Goal: Transaction & Acquisition: Purchase product/service

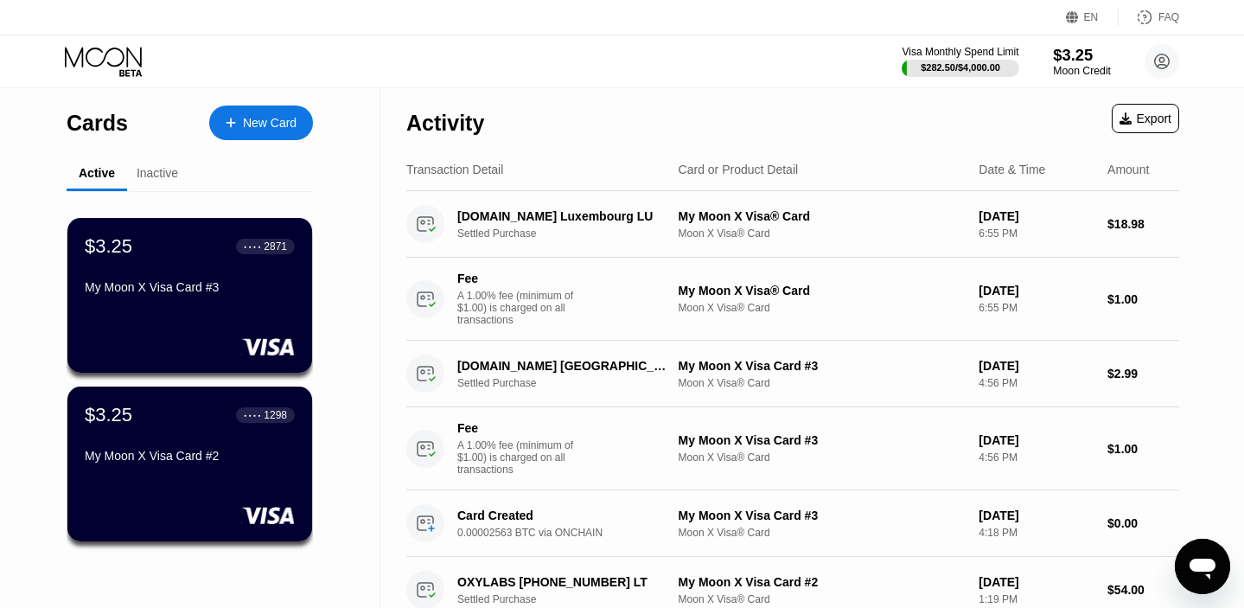
click at [1075, 61] on div "$3.25" at bounding box center [1082, 55] width 58 height 18
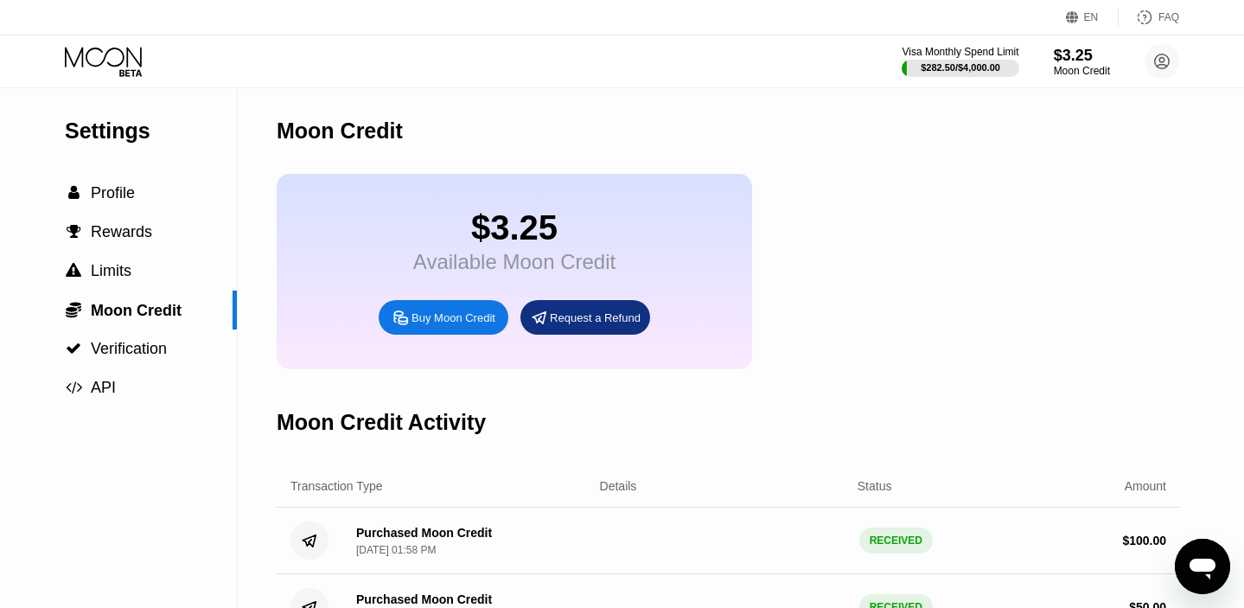
click at [439, 322] on div "Buy Moon Credit" at bounding box center [453, 317] width 84 height 15
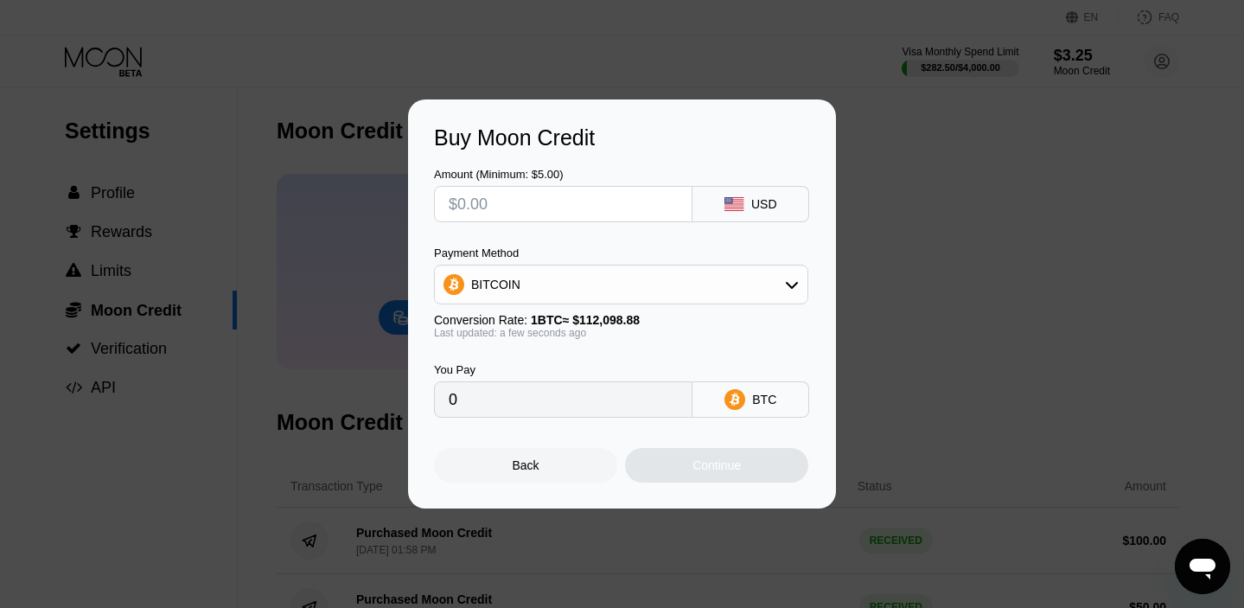
click at [527, 216] on input "text" at bounding box center [563, 204] width 229 height 35
type input "$1"
type input "0.00000893"
type input "$10"
type input "0.00008921"
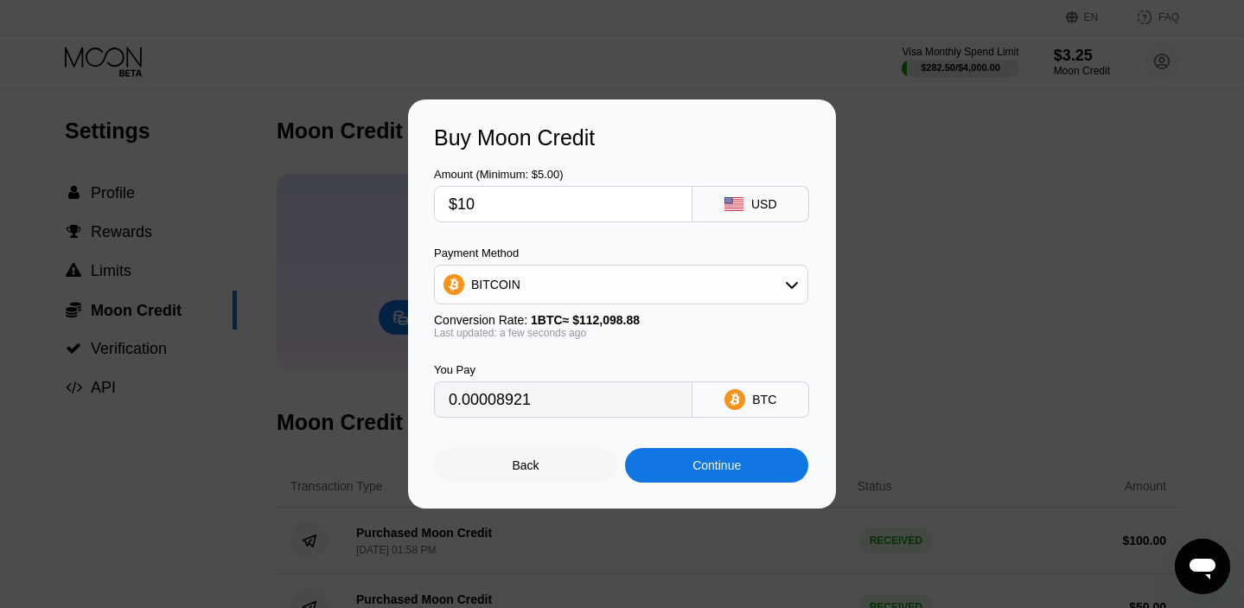
type input "$100"
type input "0.00089207"
type input "$100"
click at [692, 466] on div "Continue" at bounding box center [716, 465] width 48 height 14
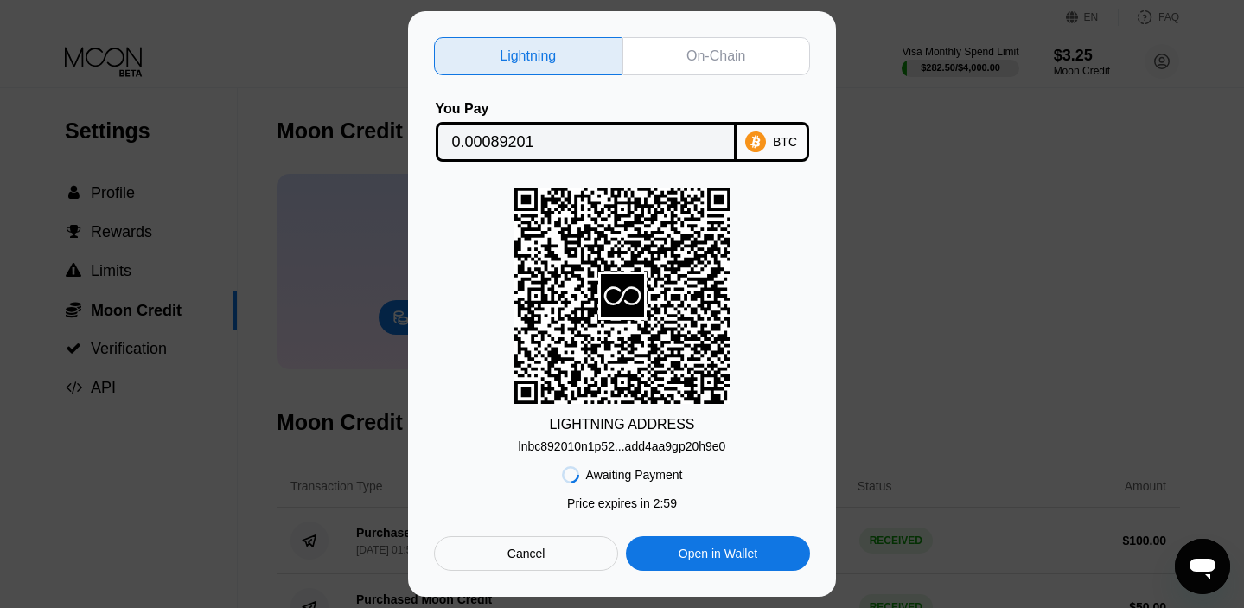
click at [692, 59] on div "On-Chain" at bounding box center [715, 56] width 59 height 17
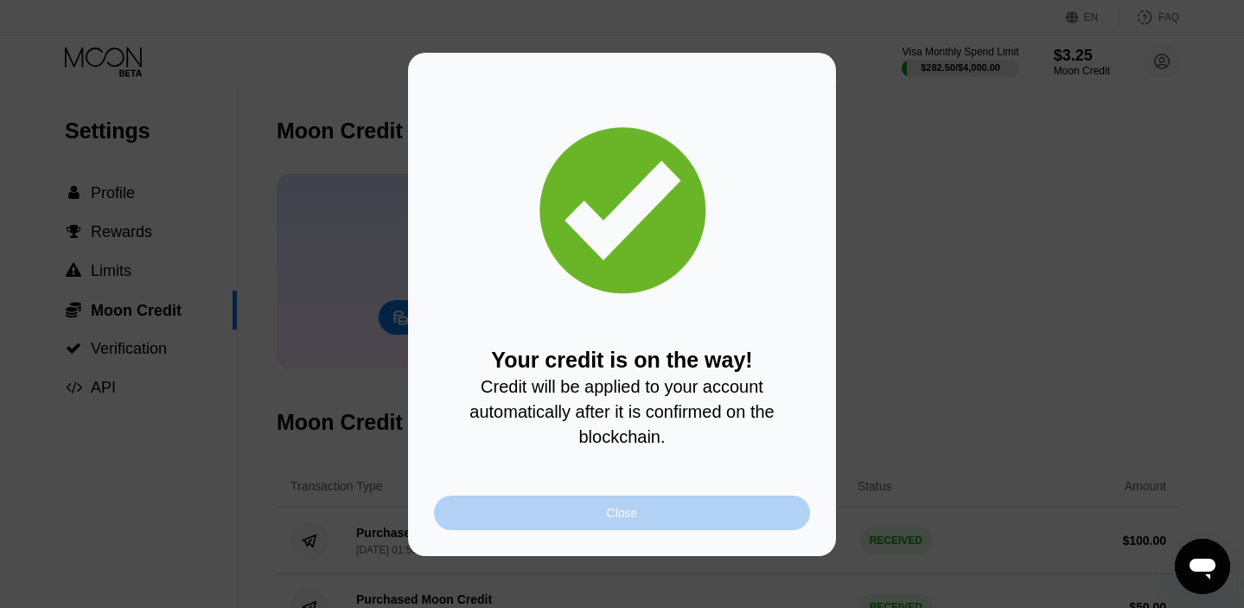
click at [627, 509] on div "Close" at bounding box center [622, 513] width 31 height 14
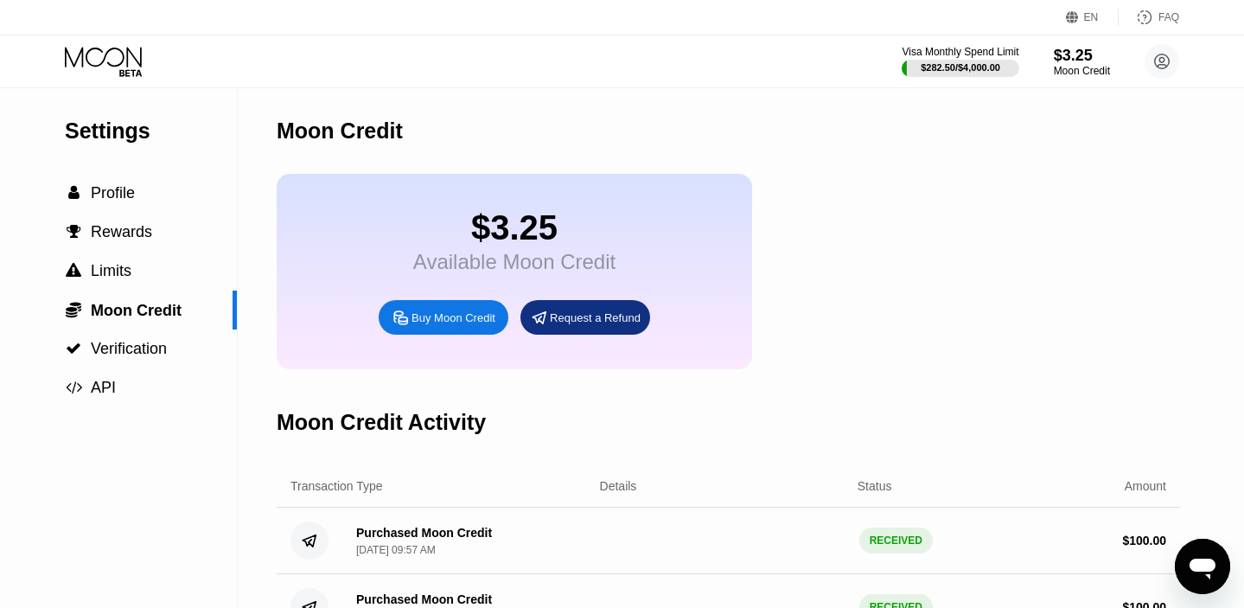
click at [118, 69] on icon at bounding box center [105, 62] width 80 height 30
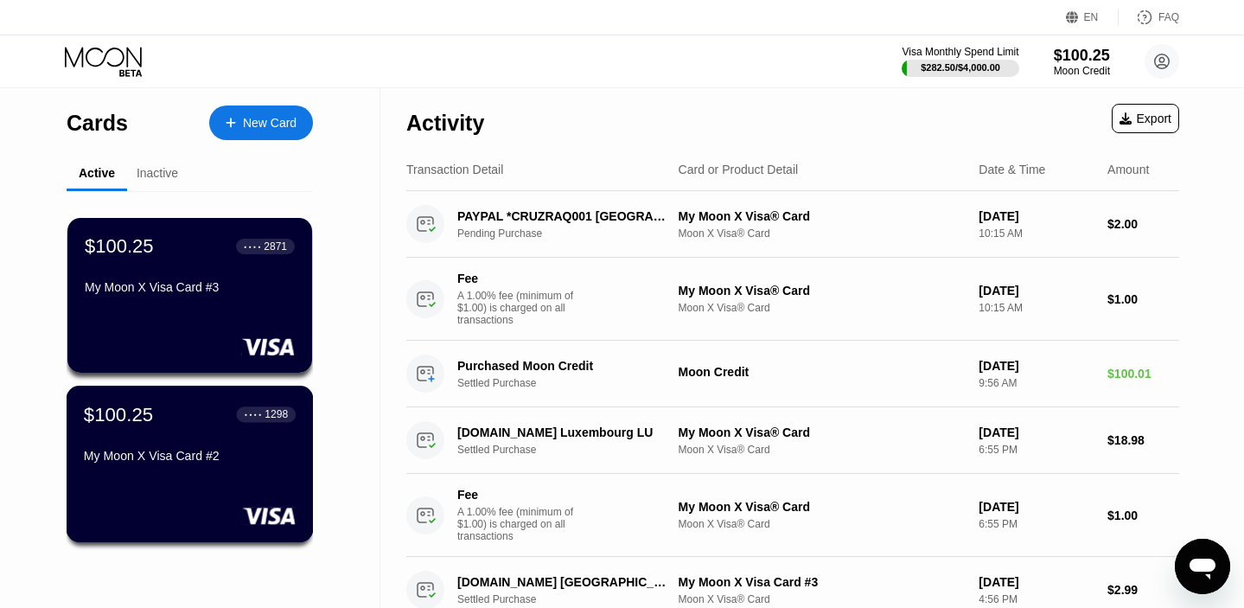
click at [169, 443] on div "$100.25 ● ● ● ● 1298 My Moon X Visa Card #2" at bounding box center [190, 436] width 212 height 67
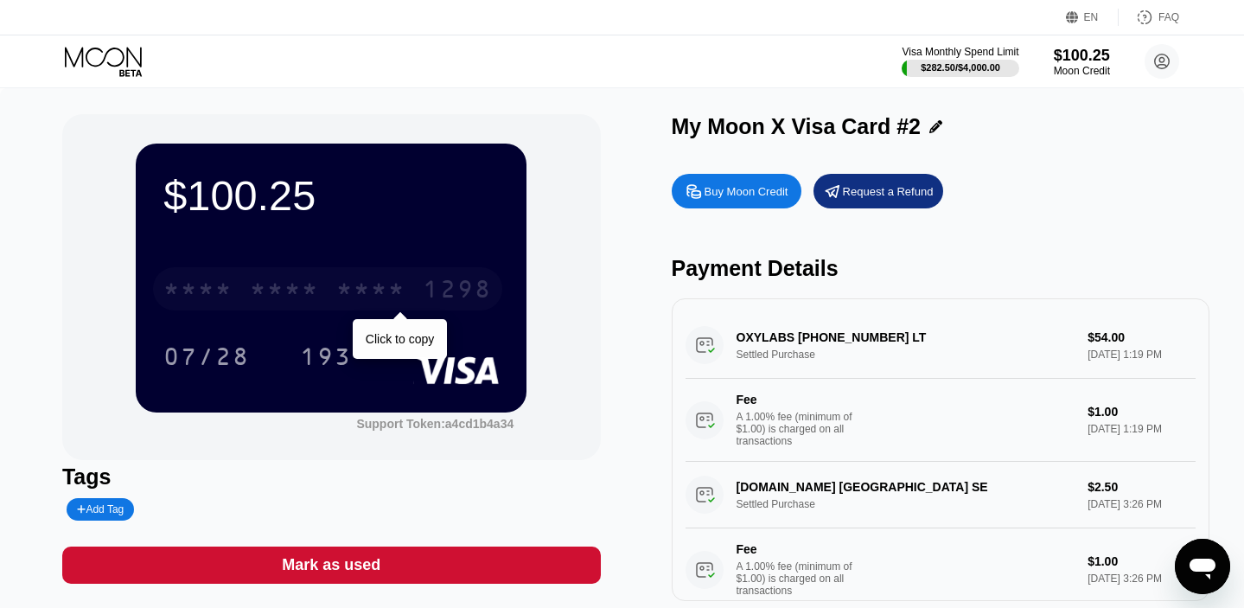
click at [456, 288] on div "1298" at bounding box center [457, 291] width 69 height 28
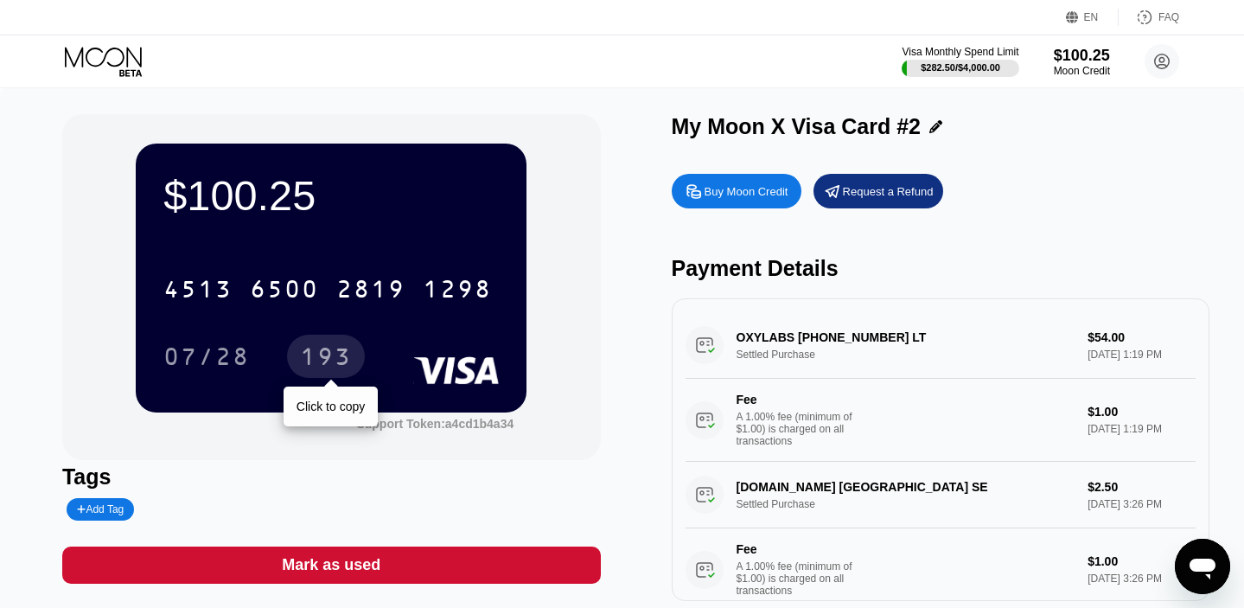
click at [328, 355] on div "193" at bounding box center [326, 359] width 52 height 28
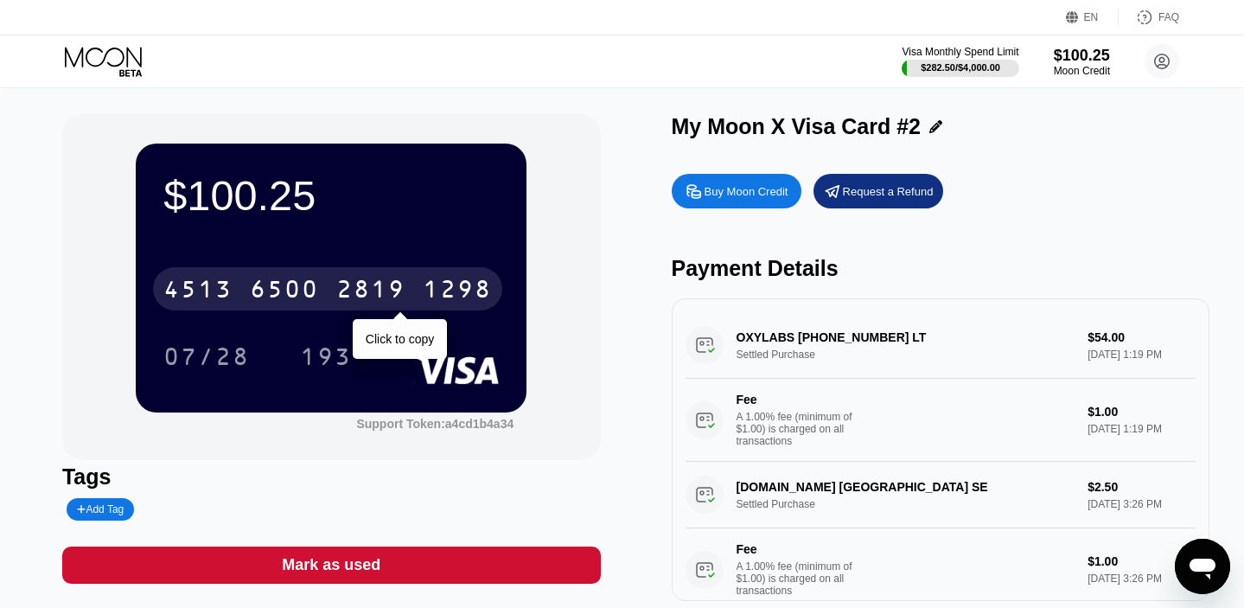
click at [452, 291] on div "1298" at bounding box center [457, 291] width 69 height 28
click at [378, 285] on div "* * * *" at bounding box center [370, 291] width 69 height 28
